Goal: Transaction & Acquisition: Book appointment/travel/reservation

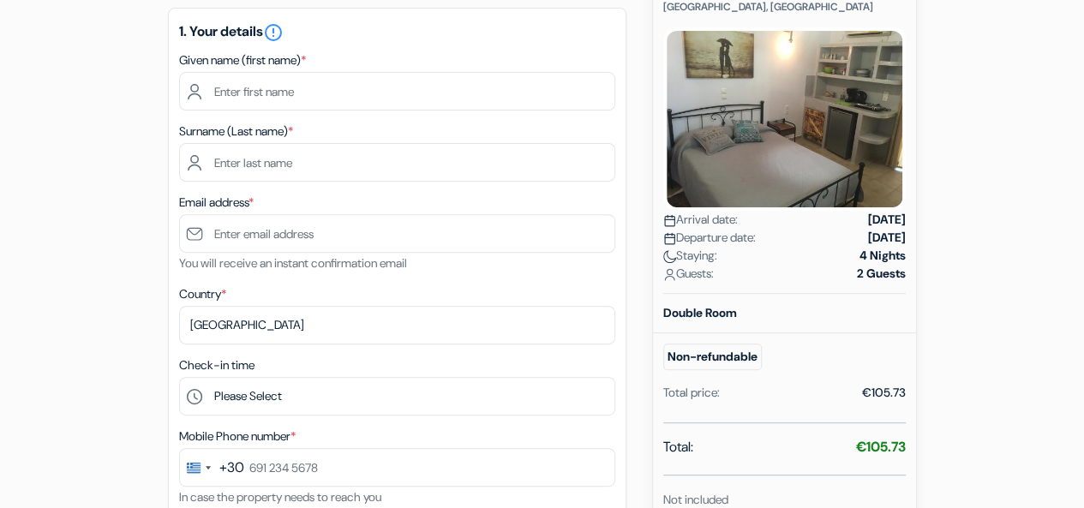
scroll to position [228, 0]
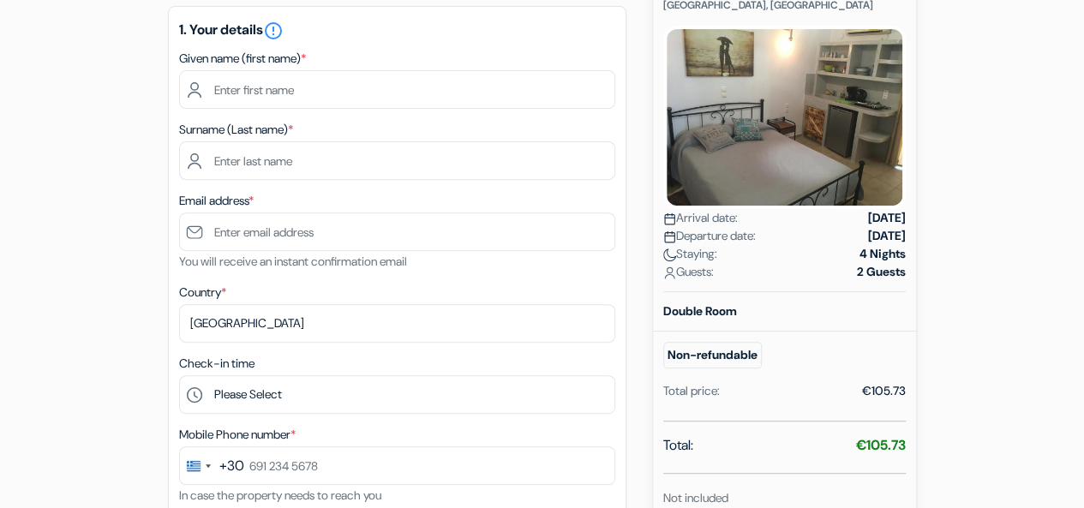
click at [723, 308] on b "Double Room" at bounding box center [700, 310] width 74 height 15
click at [722, 347] on small "Non-refundable" at bounding box center [712, 355] width 99 height 27
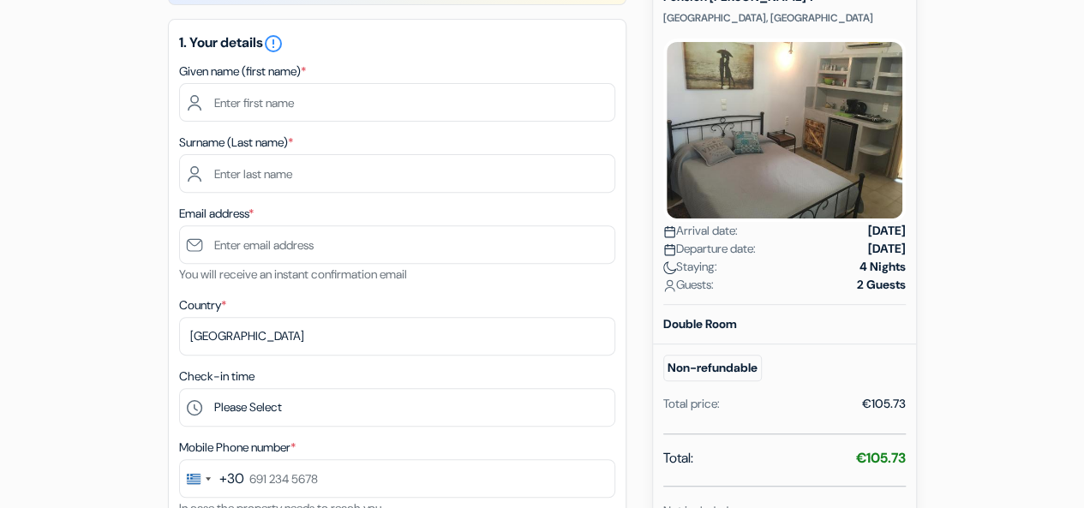
scroll to position [185, 0]
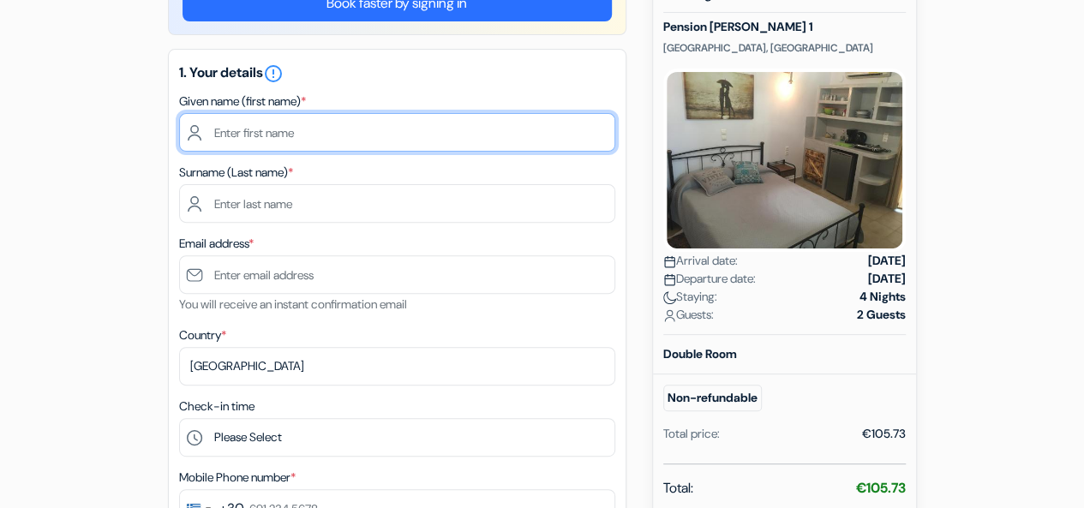
click at [428, 139] on input "text" at bounding box center [397, 132] width 436 height 39
type input "Elias"
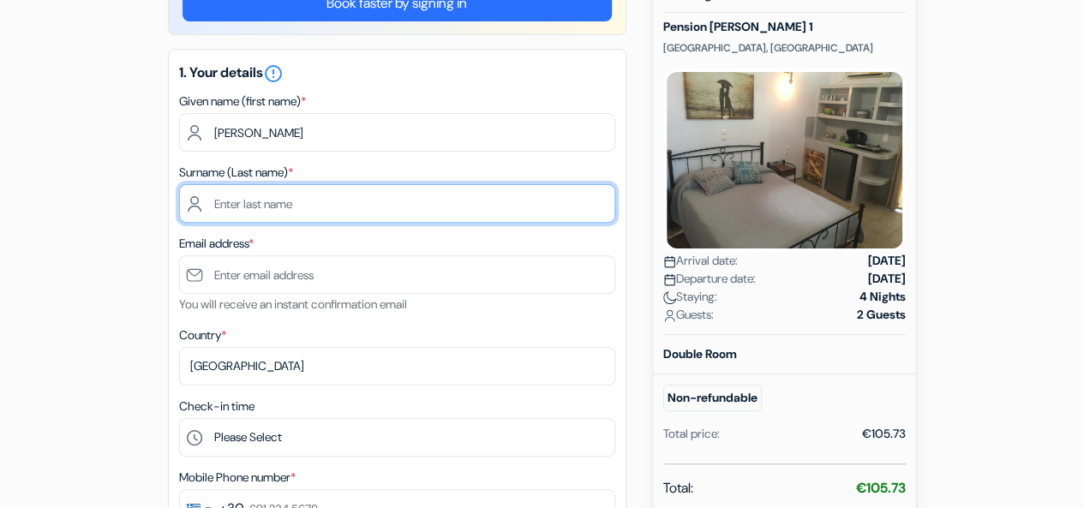
click at [397, 193] on input "text" at bounding box center [397, 203] width 436 height 39
type input "Benito"
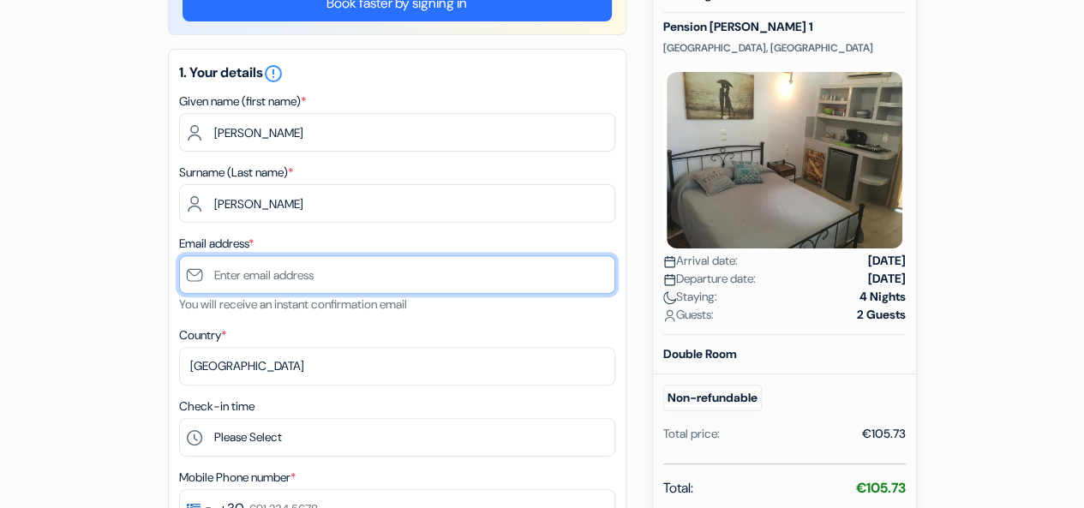
click at [389, 277] on input "text" at bounding box center [397, 274] width 436 height 39
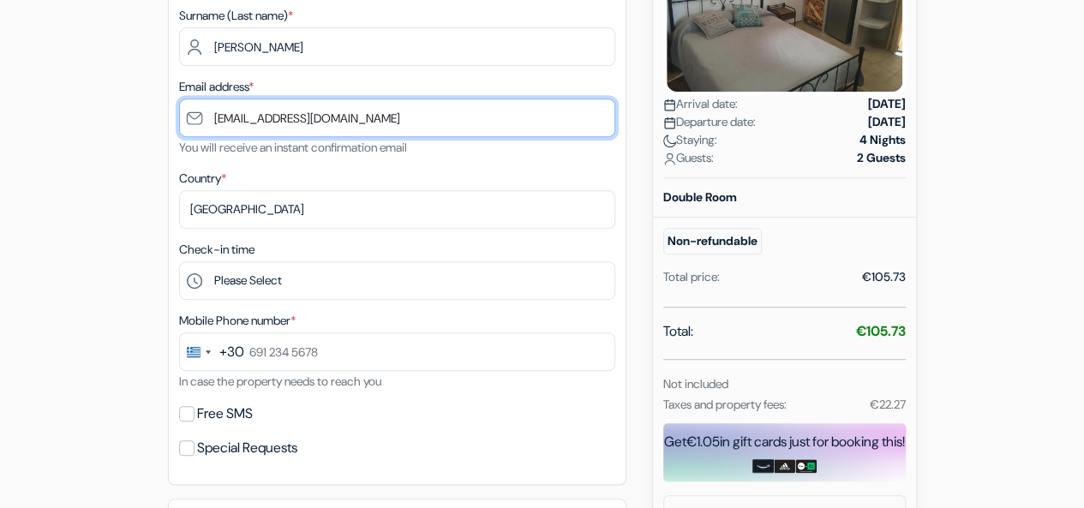
scroll to position [345, 0]
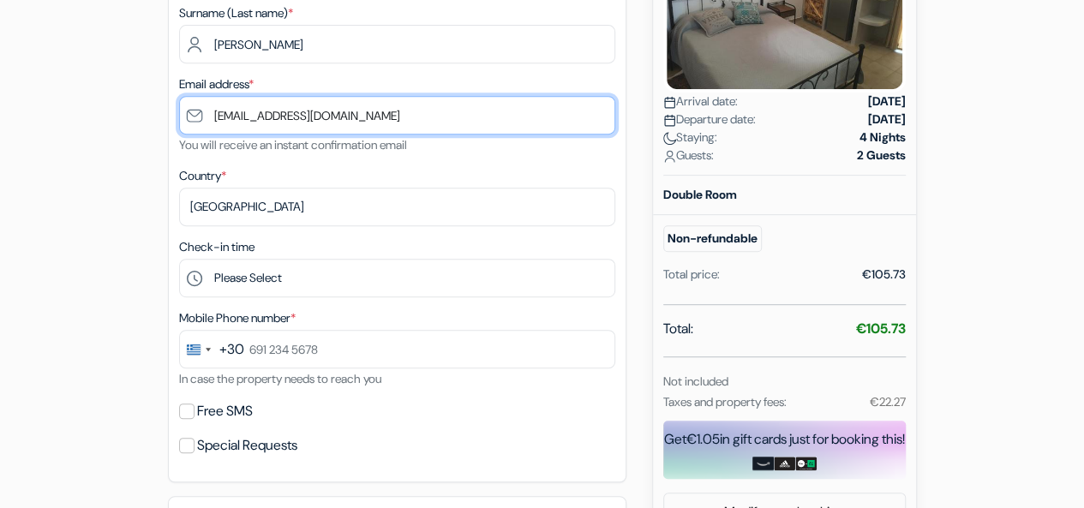
type input "[EMAIL_ADDRESS][DOMAIN_NAME]"
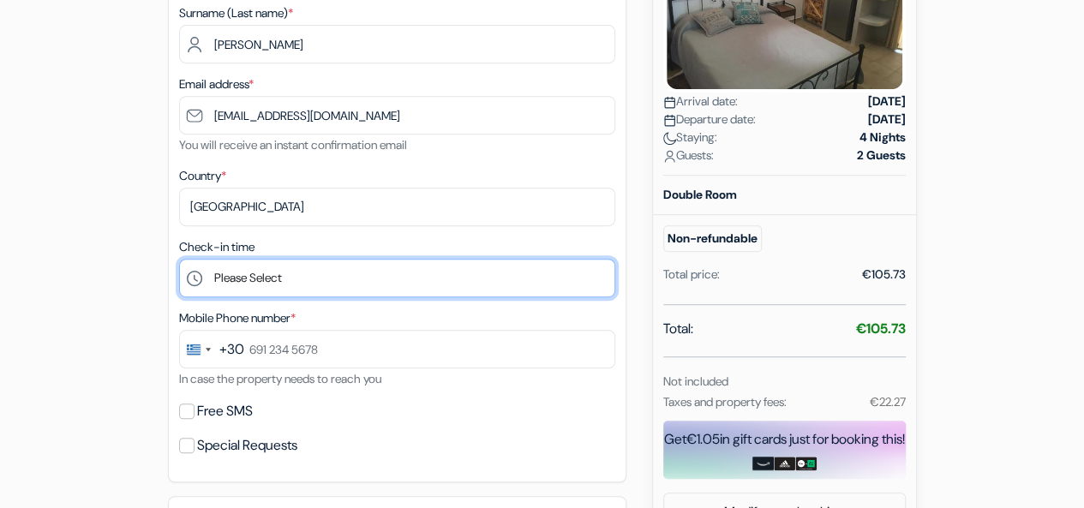
click at [379, 282] on select "Please Select 15:00 16:00 17:00 18:00 19:00 20:00 21:00 22:00 23:00 0:00" at bounding box center [397, 278] width 436 height 39
select select "15"
click at [179, 261] on select "Please Select 15:00 16:00 17:00 18:00 19:00 20:00 21:00 22:00 23:00 0:00" at bounding box center [397, 278] width 436 height 39
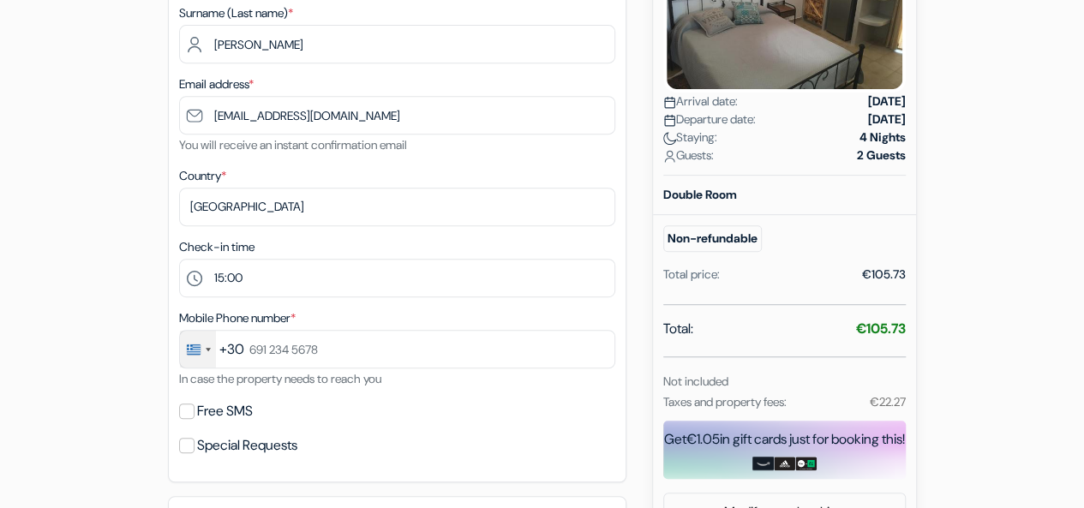
click at [189, 349] on div "Change country, selected Greece (+30)" at bounding box center [194, 350] width 14 height 10
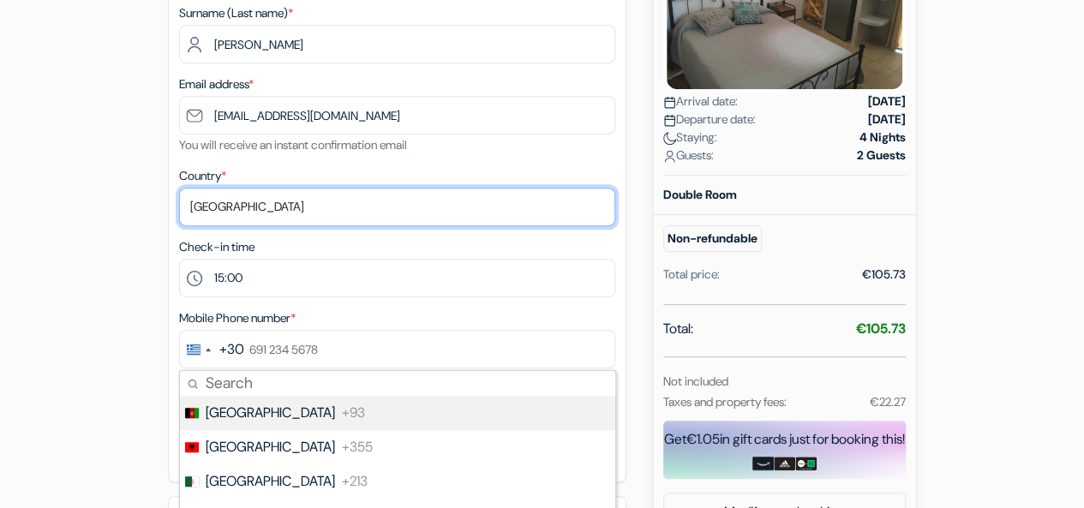
click at [256, 210] on select "Select country Abkhazia Afghanistan Albania Algeria American Samoa Andorra Ango…" at bounding box center [397, 207] width 436 height 39
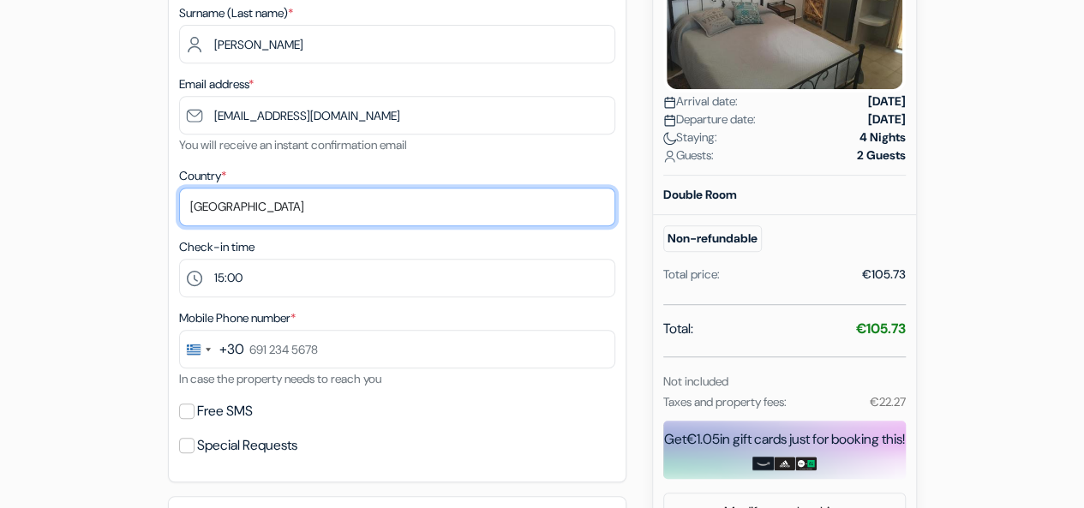
select select "no"
click at [179, 189] on select "Select country Abkhazia Afghanistan Albania Algeria American Samoa Andorra Ango…" at bounding box center [397, 207] width 436 height 39
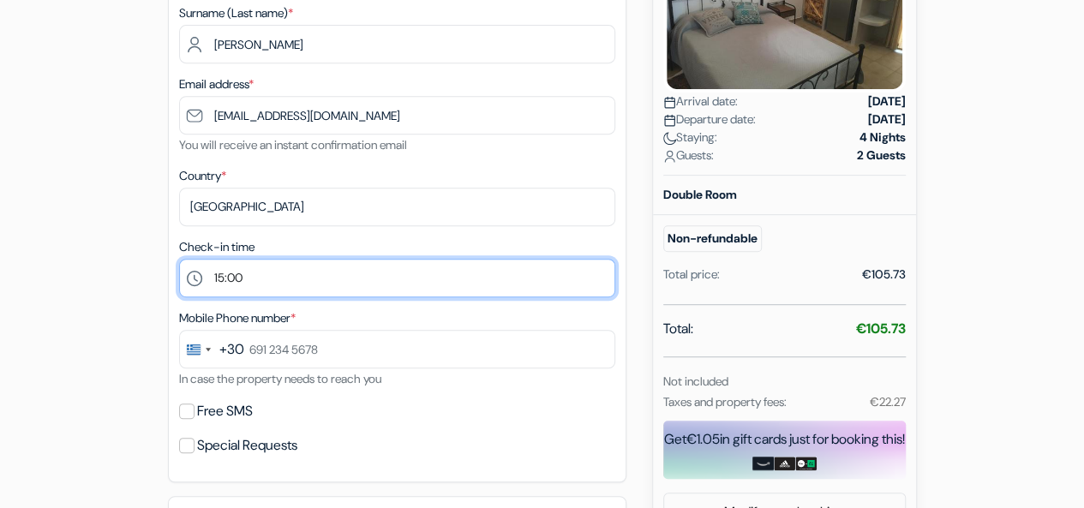
click at [251, 277] on select "Please Select 15:00 16:00 17:00 18:00 19:00 20:00 21:00 22:00 23:00 0:00" at bounding box center [397, 278] width 436 height 39
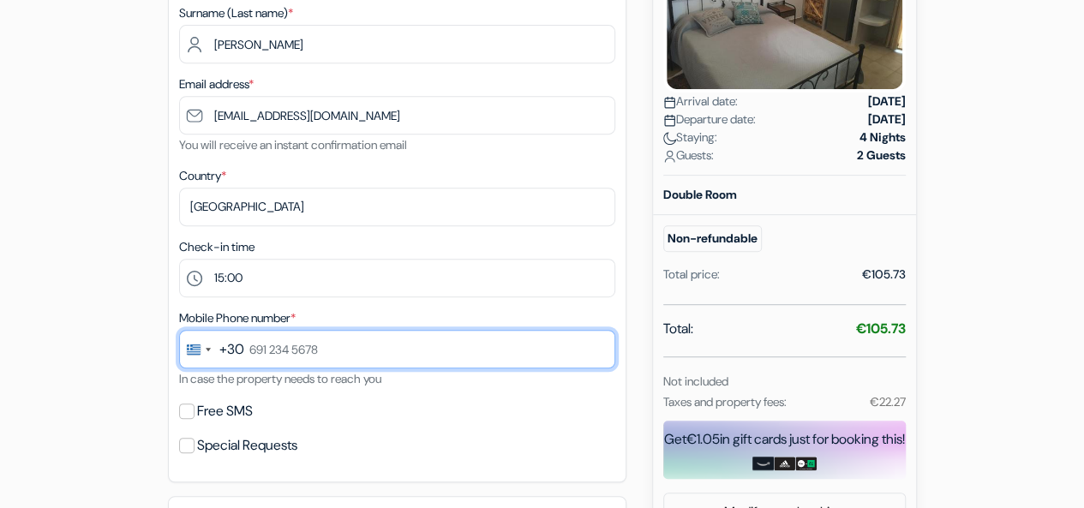
click at [243, 354] on input "text" at bounding box center [397, 349] width 436 height 39
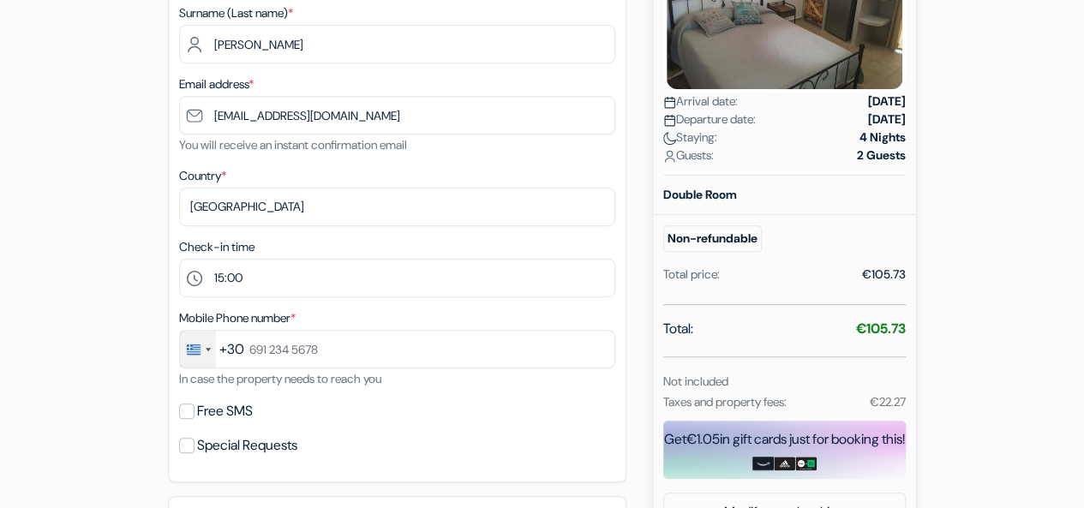
click at [199, 353] on div "Change country, selected Greece (+30)" at bounding box center [194, 350] width 14 height 10
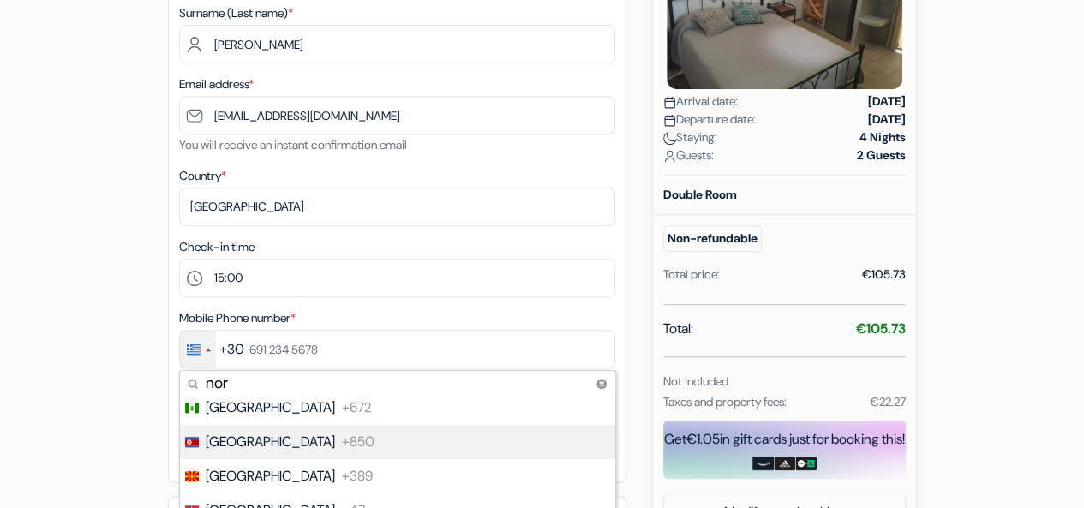
scroll to position [12, 0]
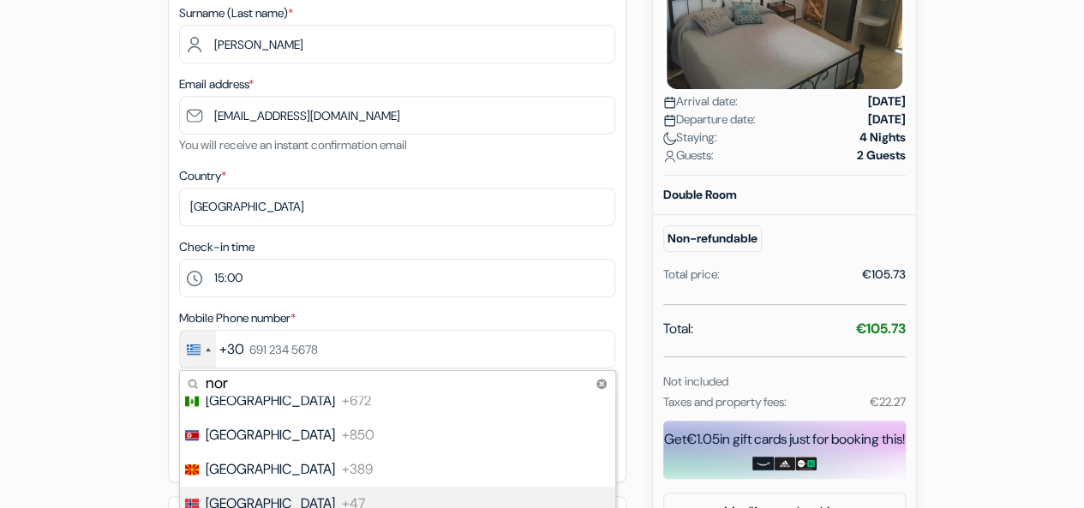
type input "nor"
click at [288, 493] on li "Norway +47" at bounding box center [396, 504] width 437 height 34
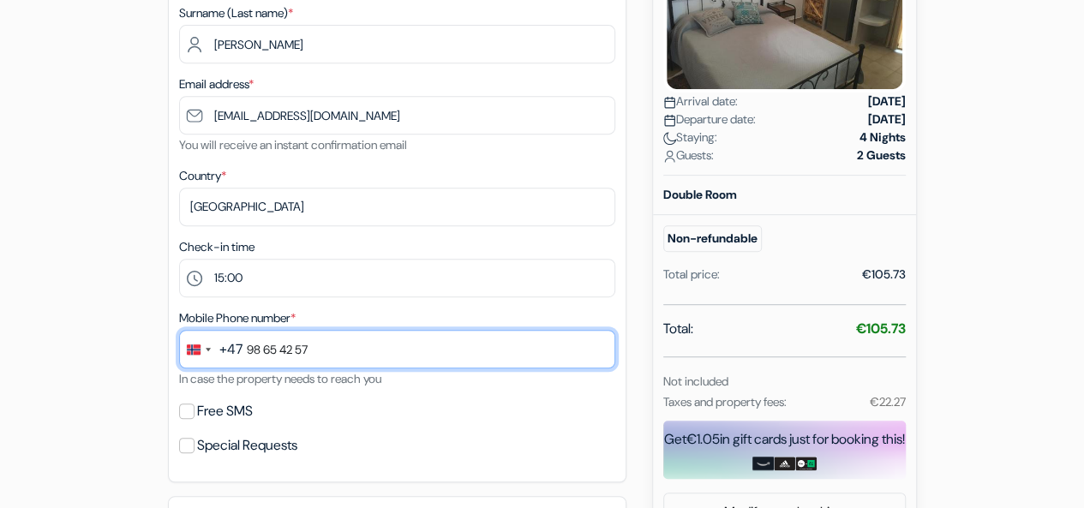
type input "98 65 42 57"
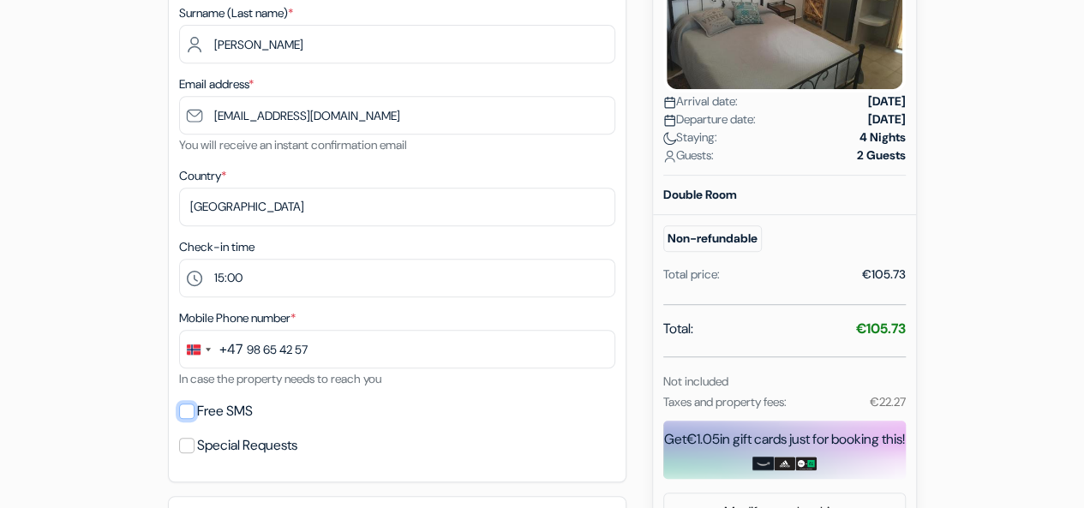
click at [192, 413] on input "Free SMS" at bounding box center [186, 411] width 15 height 15
checkbox input "true"
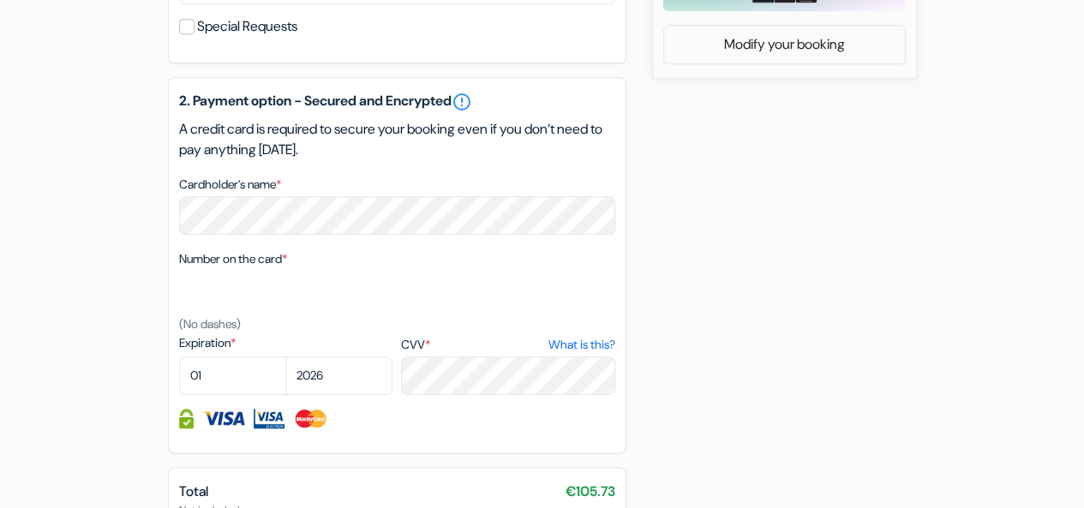
scroll to position [817, 0]
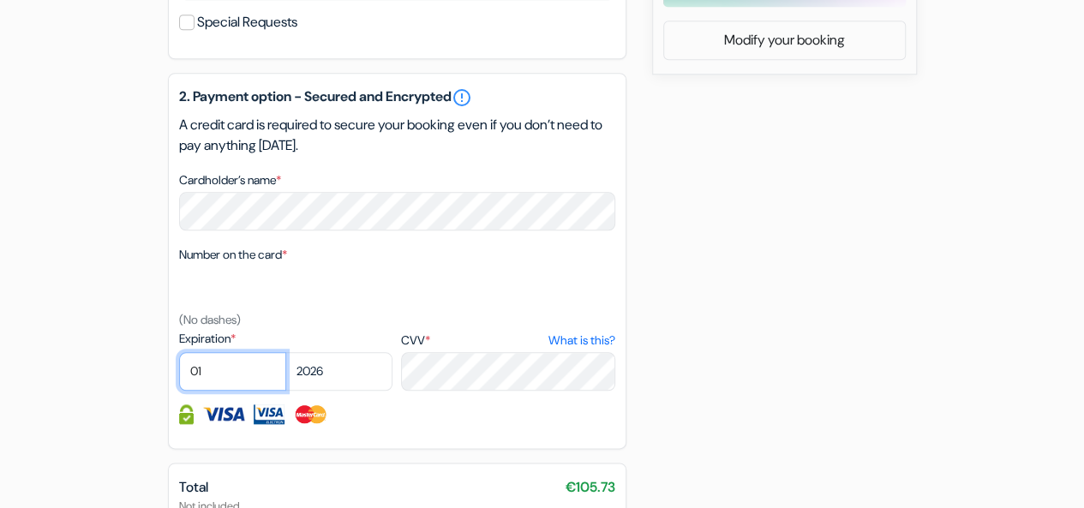
select select "10"
click at [667, 319] on div "add_box Pension Irene 1 Main Street, Naxos Chora, Greece Property Details X Pen…" at bounding box center [542, 25] width 977 height 1372
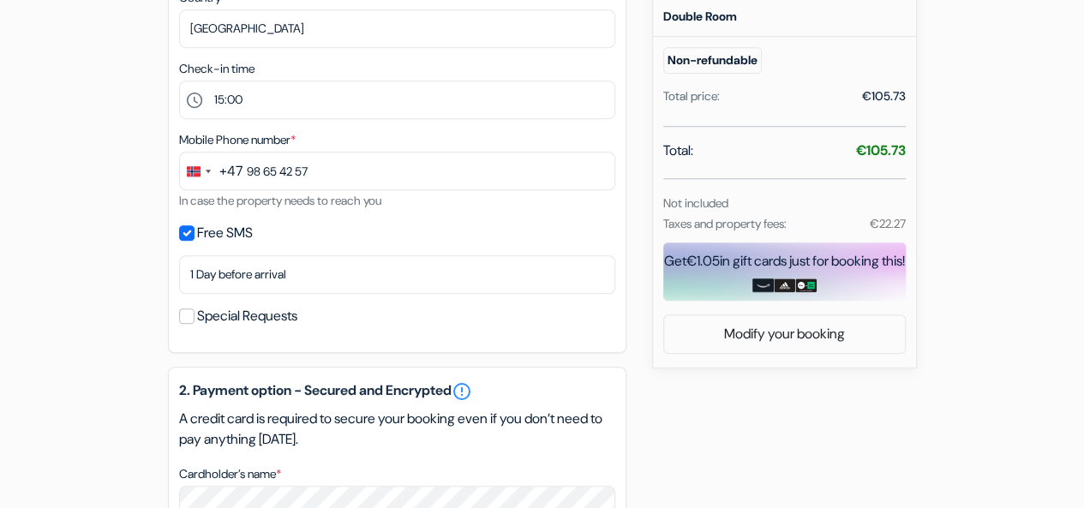
scroll to position [1023, 0]
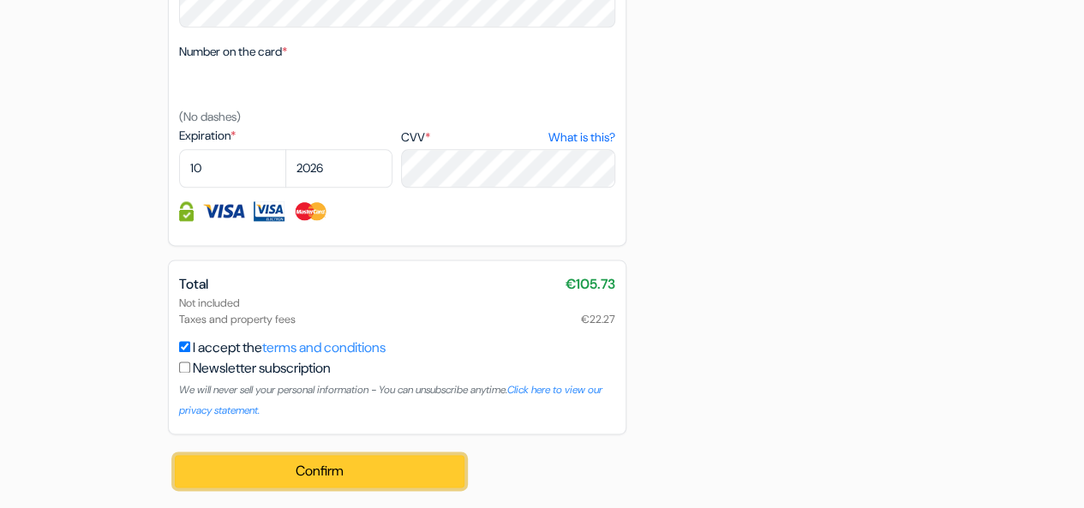
click at [396, 471] on button "Confirm Loading..." at bounding box center [320, 471] width 291 height 33
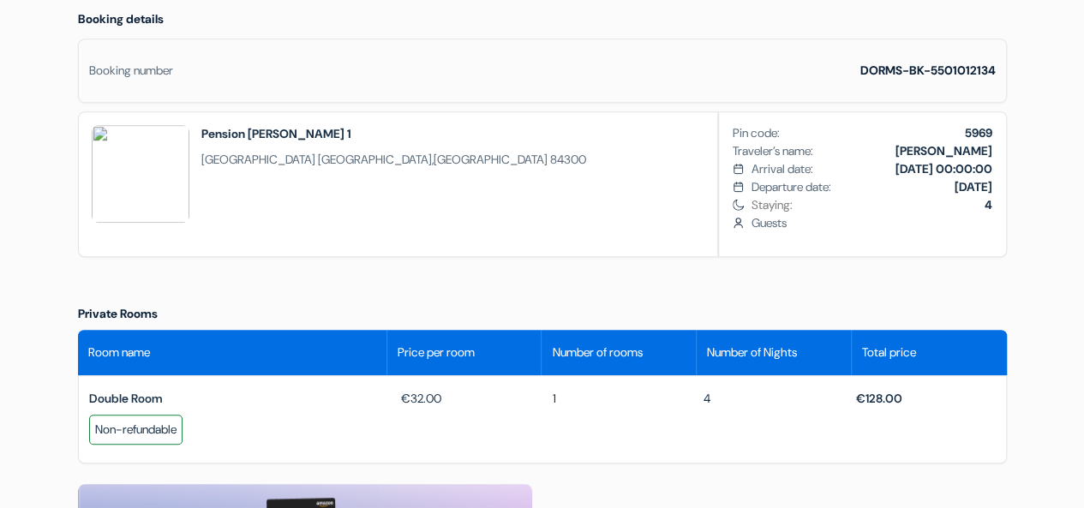
scroll to position [485, 0]
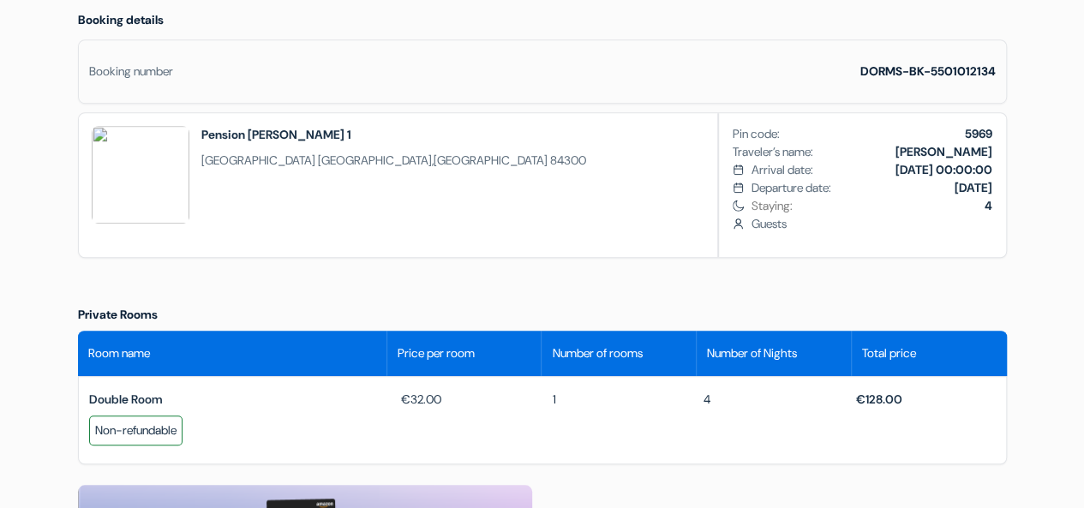
click at [919, 215] on span "Staying: 4" at bounding box center [871, 206] width 241 height 18
click at [421, 409] on span "€32.00" at bounding box center [416, 400] width 51 height 18
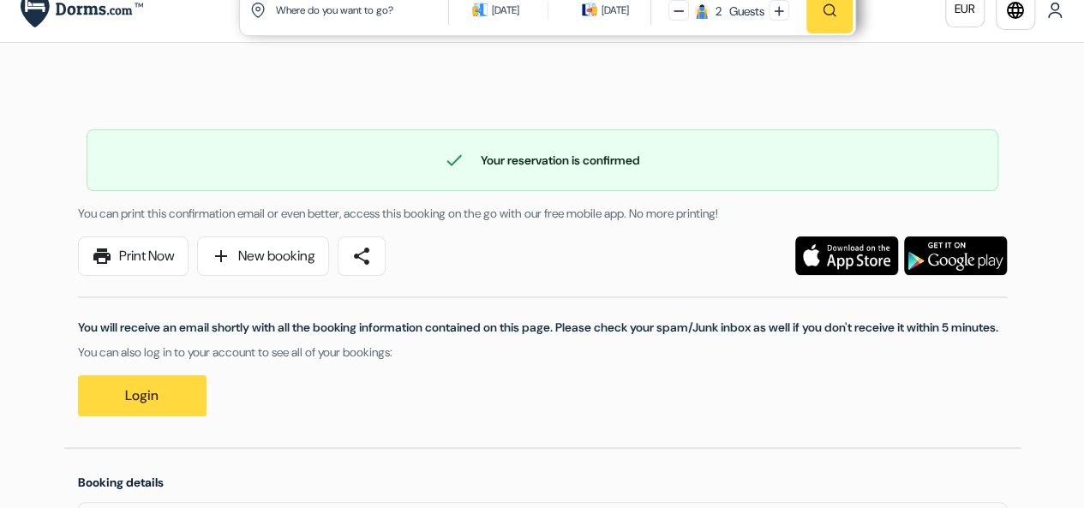
scroll to position [0, 0]
